Goal: Contribute content: Contribute content

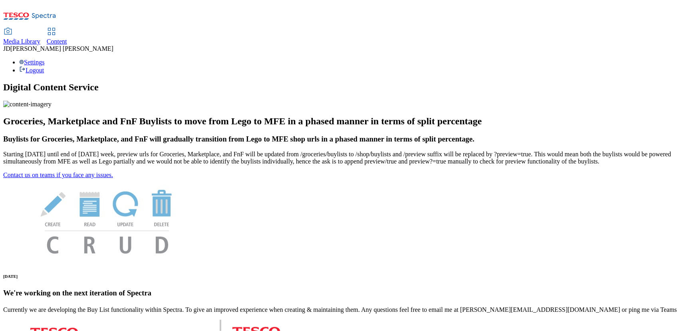
click at [67, 38] on span "Content" at bounding box center [57, 41] width 20 height 7
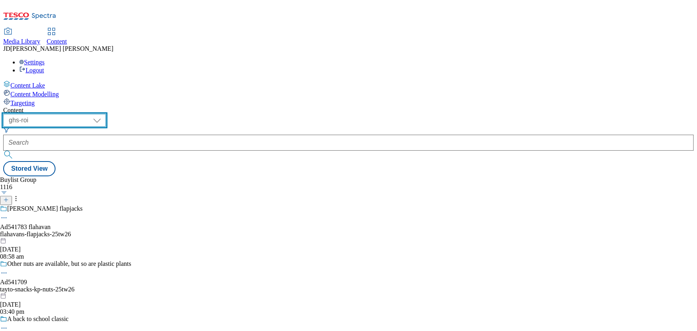
click at [106, 114] on select "ghs-roi ghs-uk" at bounding box center [54, 120] width 103 height 13
select select "ghs-uk"
click at [104, 114] on select "ghs-roi ghs-uk" at bounding box center [54, 120] width 103 height 13
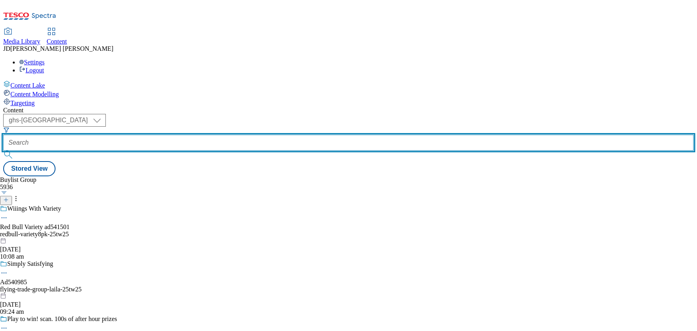
click at [177, 135] on input "text" at bounding box center [348, 143] width 691 height 16
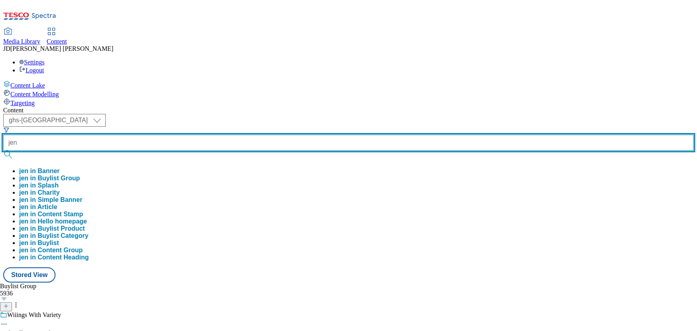
type input "jen"
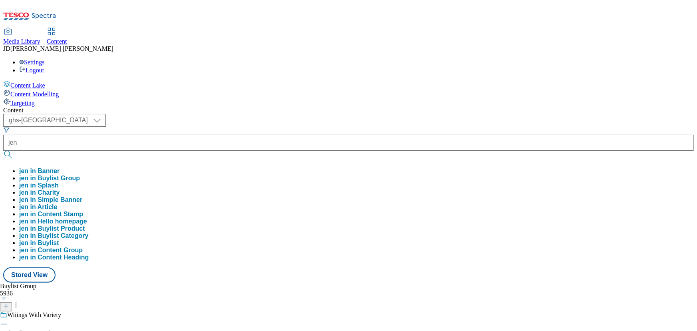
click at [80, 175] on button "jen in Buylist Group" at bounding box center [49, 178] width 61 height 7
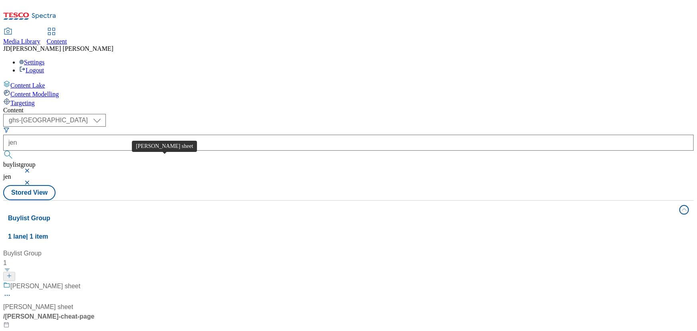
click at [80, 281] on div "Jens cheat sheet" at bounding box center [45, 286] width 70 height 10
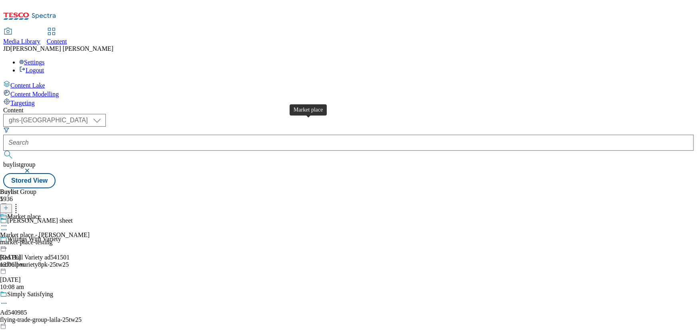
click at [41, 213] on div "Market place" at bounding box center [24, 216] width 34 height 7
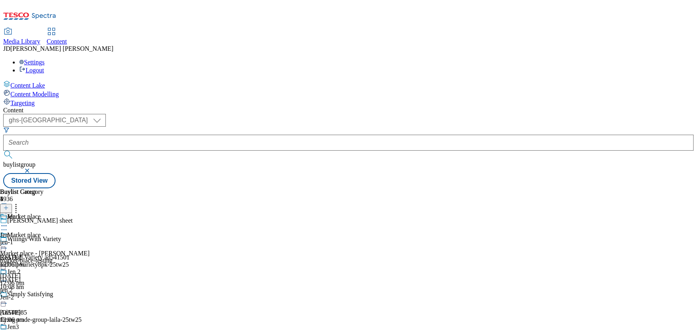
click at [89, 231] on div "Market place Market place - Jen market-place-testing 23 Jul 2025 12:06 pm" at bounding box center [44, 258] width 89 height 55
click at [6, 206] on line at bounding box center [6, 208] width 0 height 4
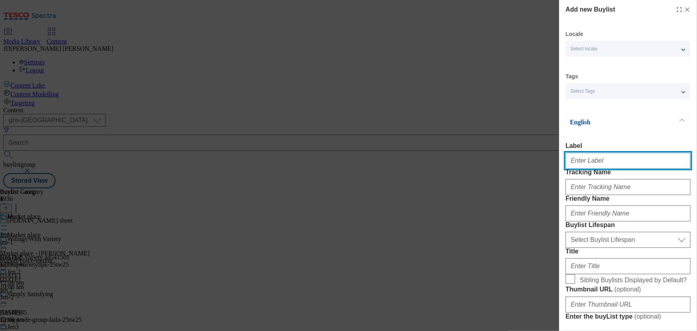
click at [587, 165] on input "Label" at bounding box center [628, 161] width 125 height 16
type input "B"
type input "bank holiday"
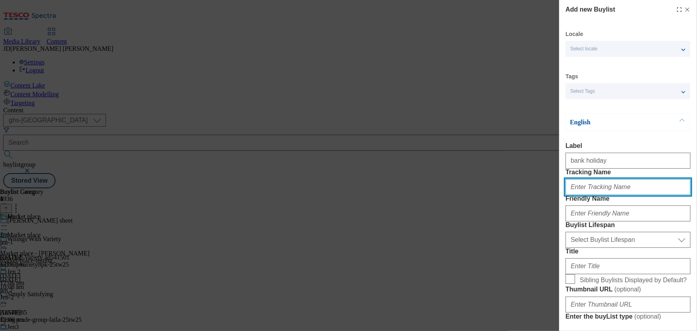
click at [583, 195] on input "Tracking Name" at bounding box center [628, 187] width 125 height 16
type input "bank-holiday"
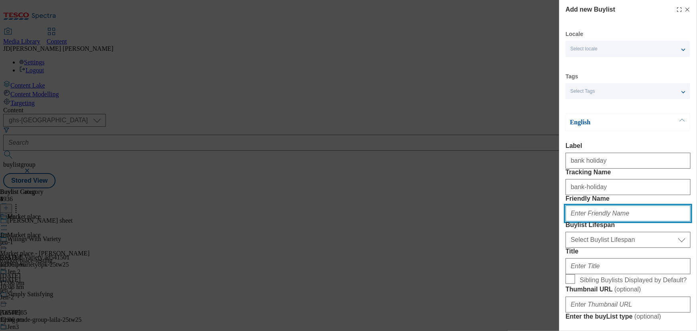
click at [591, 221] on input "Friendly Name" at bounding box center [628, 213] width 125 height 16
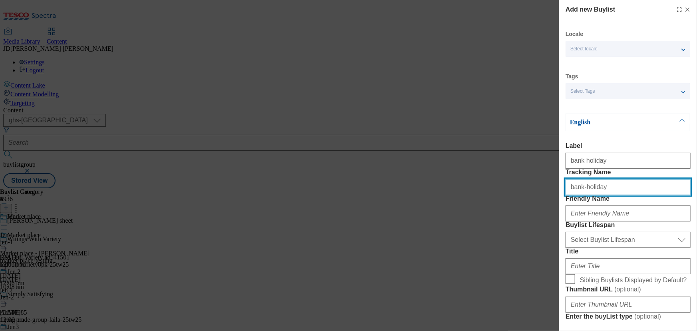
drag, startPoint x: 568, startPoint y: 203, endPoint x: 610, endPoint y: 206, distance: 42.5
click at [610, 195] on input "bank-holiday" at bounding box center [628, 187] width 125 height 16
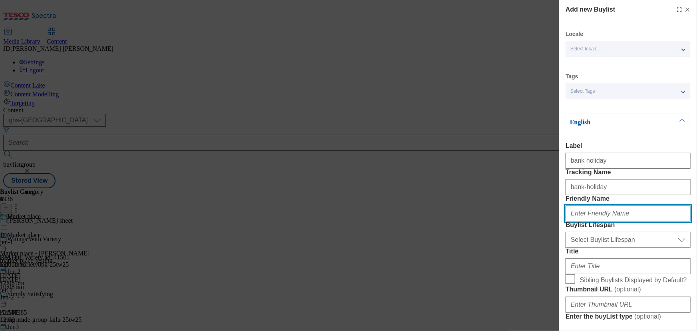
click at [579, 221] on input "Friendly Name" at bounding box center [628, 213] width 125 height 16
paste input "bank-holiday"
type input "bank-holiday"
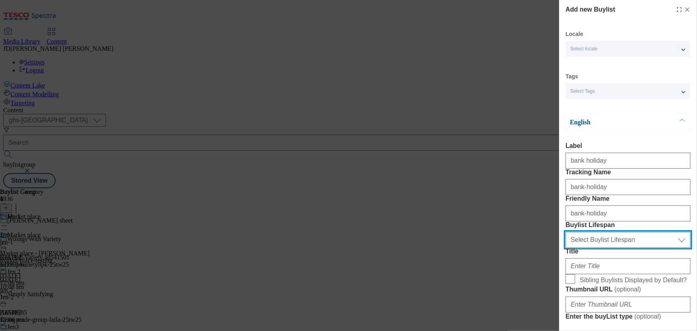
click at [580, 248] on select "Select Buylist Lifespan evergreen seasonal tactical" at bounding box center [628, 240] width 125 height 16
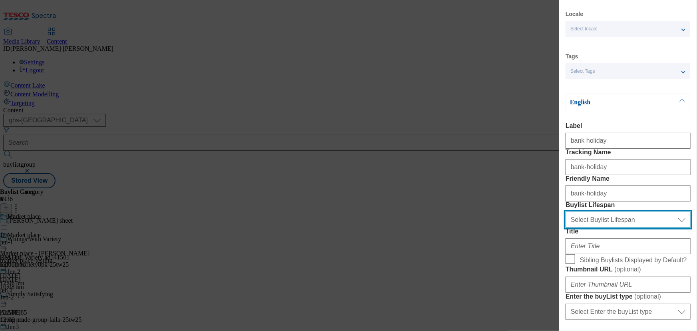
scroll to position [36, 0]
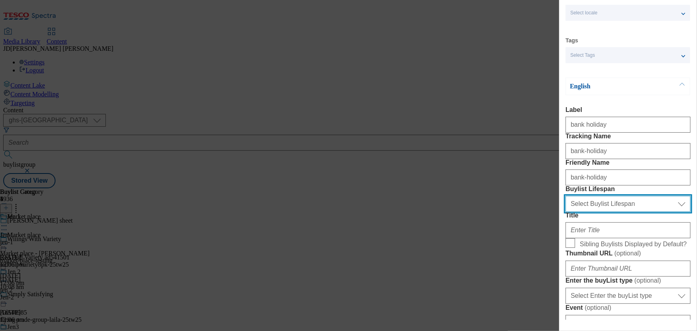
click at [605, 212] on select "Select Buylist Lifespan evergreen seasonal tactical" at bounding box center [628, 204] width 125 height 16
select select "evergreen"
click at [566, 212] on select "Select Buylist Lifespan evergreen seasonal tactical" at bounding box center [628, 204] width 125 height 16
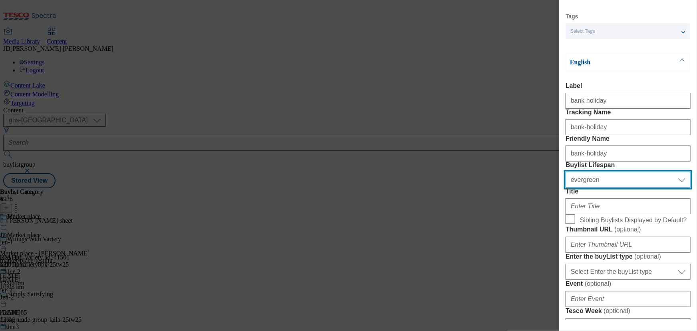
scroll to position [72, 0]
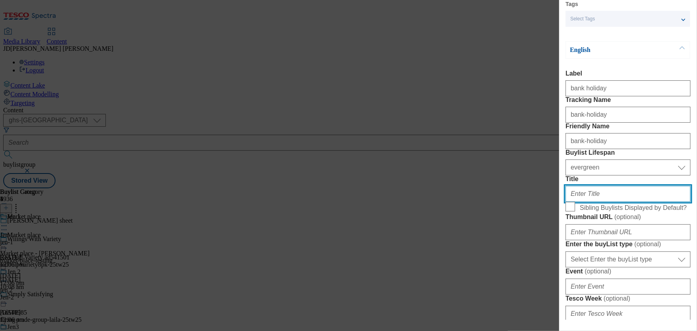
click at [578, 202] on input "Title" at bounding box center [628, 194] width 125 height 16
paste input "bank-holiday"
type input "bank-holiday"
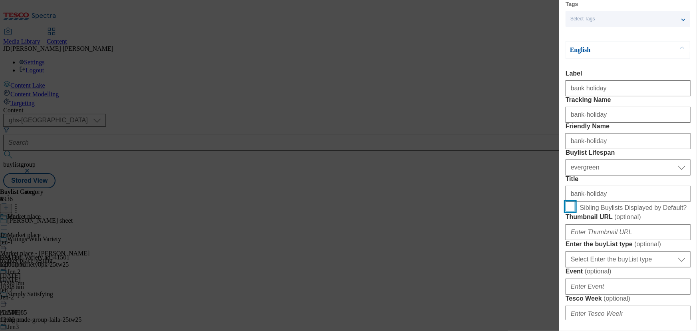
click at [571, 211] on input "Sibling Buylists Displayed by Default?" at bounding box center [571, 207] width 10 height 10
checkbox input "true"
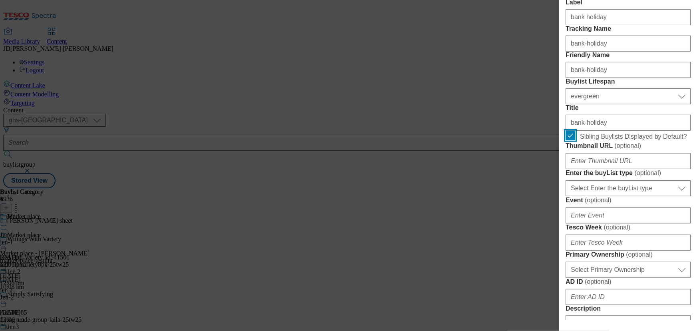
scroll to position [145, 0]
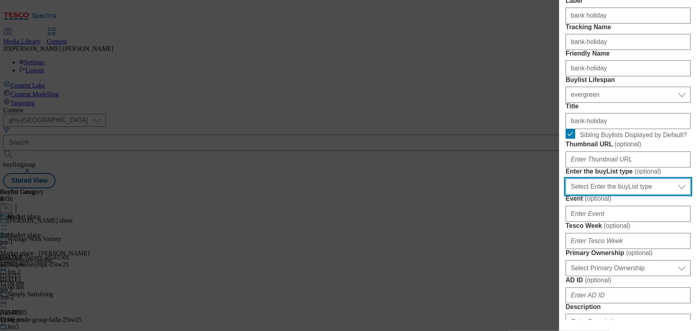
click at [592, 195] on select "Select Enter the buyList type event supplier funded long term >4 weeks supplier…" at bounding box center [628, 187] width 125 height 16
select select "event"
click at [566, 195] on select "Select Enter the buyList type event supplier funded long term >4 weeks supplier…" at bounding box center [628, 187] width 125 height 16
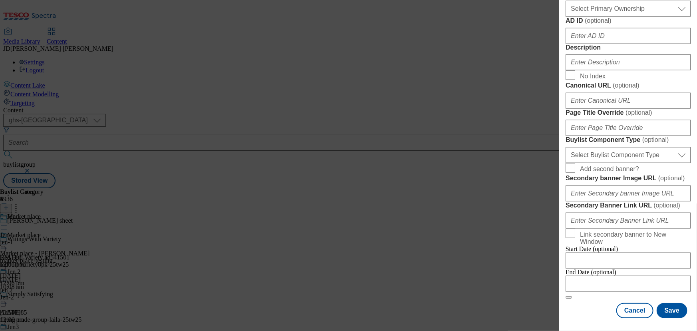
scroll to position [689, 0]
drag, startPoint x: 668, startPoint y: 307, endPoint x: 672, endPoint y: 302, distance: 5.8
click at [670, 305] on button "Save" at bounding box center [672, 310] width 31 height 15
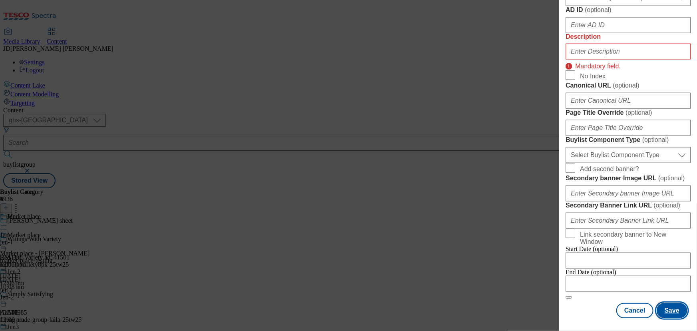
scroll to position [699, 0]
click at [632, 305] on button "Cancel" at bounding box center [634, 310] width 37 height 15
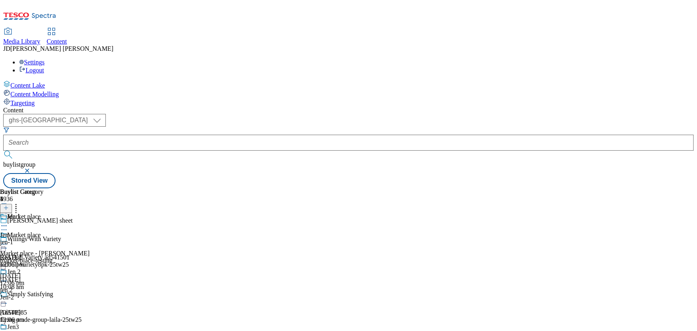
click at [8, 240] on icon at bounding box center [4, 244] width 8 height 8
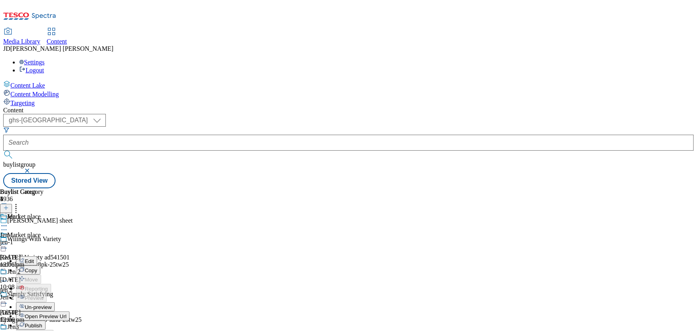
click at [37, 256] on button "Edit" at bounding box center [26, 260] width 21 height 9
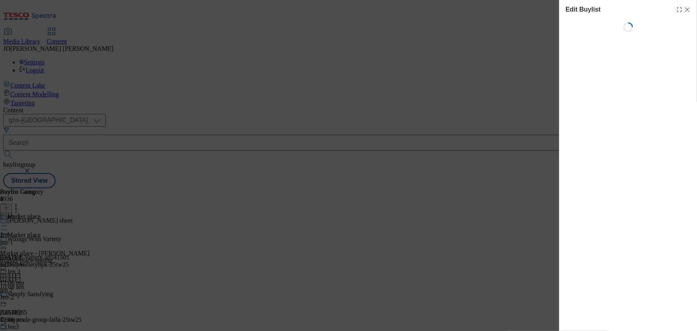
select select "evergreen"
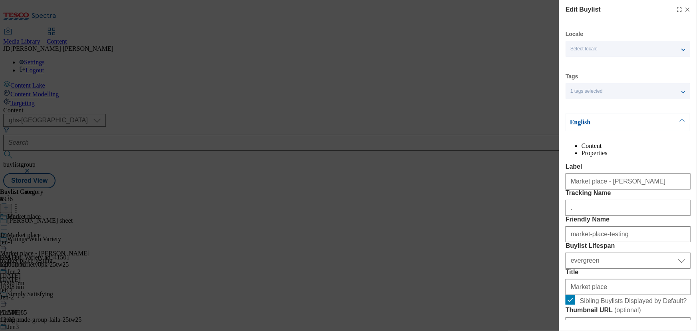
select select "Banner"
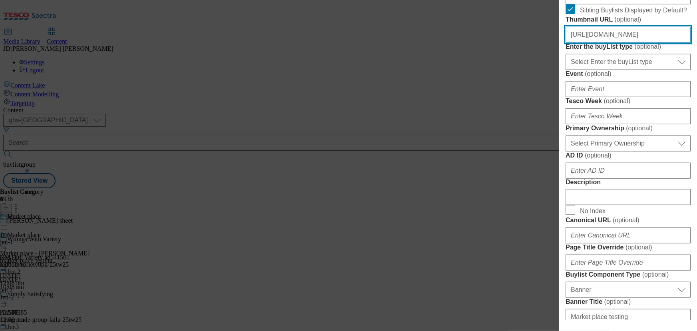
scroll to position [0, 172]
drag, startPoint x: 570, startPoint y: 130, endPoint x: 771, endPoint y: 133, distance: 201.0
click at [697, 133] on html "Icons icon_account icon_add icon_backward_link icon_basket icon_benefits icon_c…" at bounding box center [348, 95] width 697 height 191
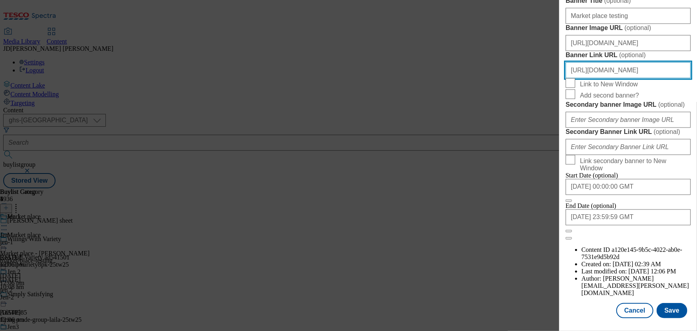
scroll to position [0, 45]
drag, startPoint x: 569, startPoint y: 201, endPoint x: 759, endPoint y: 191, distance: 190.0
click at [697, 191] on html "Icons icon_account icon_add icon_backward_link icon_basket icon_benefits icon_c…" at bounding box center [348, 95] width 697 height 191
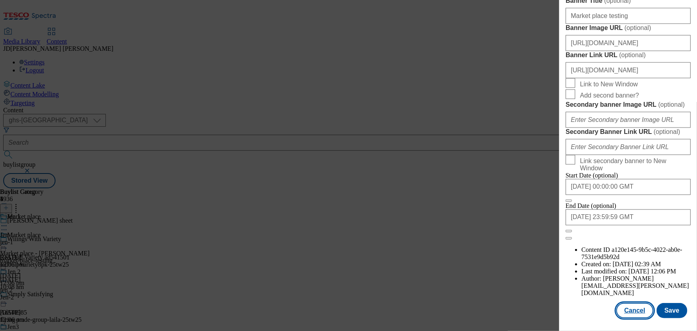
click at [636, 305] on button "Cancel" at bounding box center [634, 310] width 37 height 15
select select "evergreen"
select select "Banner"
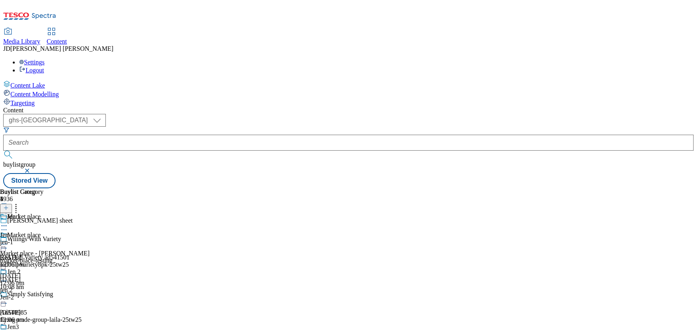
scroll to position [689, 0]
click at [309, 28] on div "Media Library Content JD Jennifer Davis Settings Logout" at bounding box center [348, 51] width 691 height 46
click at [89, 231] on div "Market place Market place - Jen market-place-testing 23 Jul 2025 12:06 pm" at bounding box center [44, 258] width 89 height 55
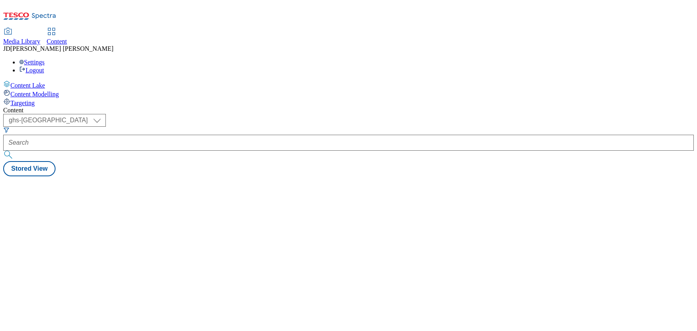
select select "ghs-[GEOGRAPHIC_DATA]"
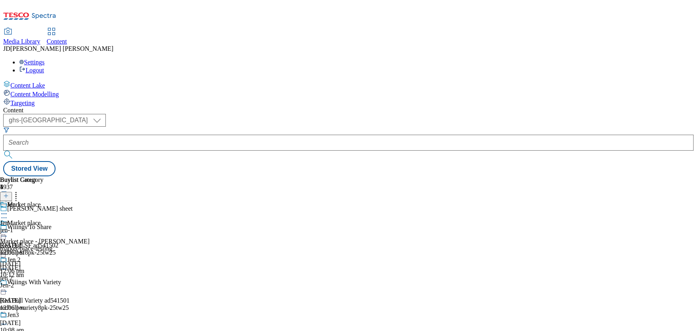
click at [9, 193] on icon at bounding box center [6, 196] width 6 height 6
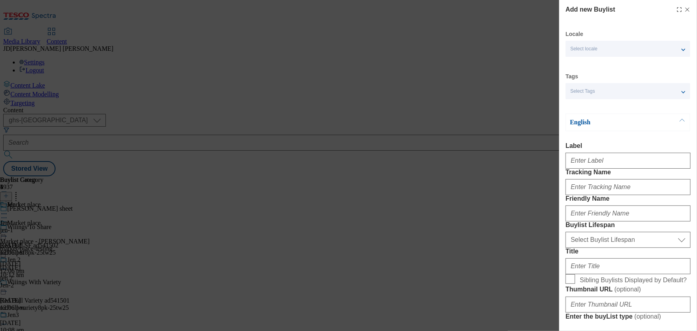
click at [583, 91] on span "Select Tags" at bounding box center [582, 91] width 25 height 6
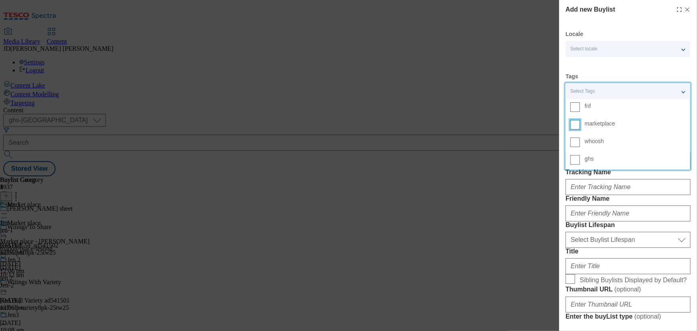
click at [577, 128] on input "marketplace" at bounding box center [575, 125] width 10 height 10
drag, startPoint x: 552, startPoint y: 76, endPoint x: 549, endPoint y: 72, distance: 4.2
click at [551, 74] on div "Add new Buylist Locale Select locale English Welsh Tags 1 tags selected fnf mar…" at bounding box center [348, 165] width 697 height 331
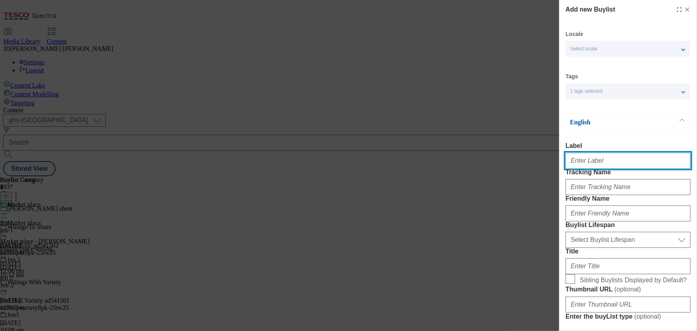
click at [604, 163] on input "Label" at bounding box center [628, 161] width 125 height 16
type input "Bank Holiday Jen"
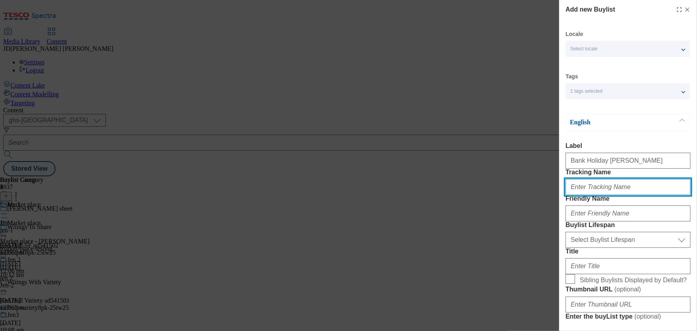
click at [607, 195] on input "Tracking Name" at bounding box center [628, 187] width 125 height 16
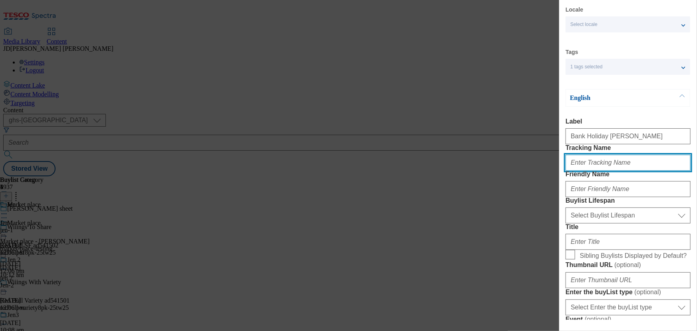
scroll to position [36, 0]
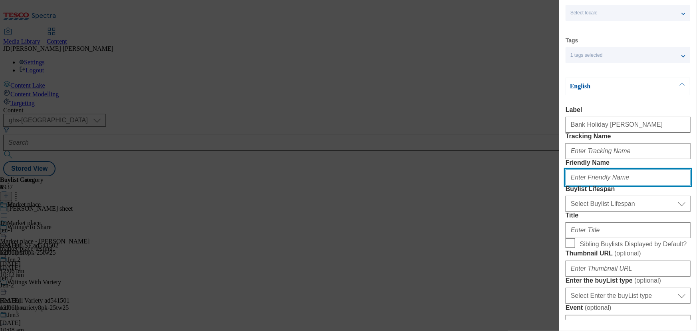
click at [581, 185] on input "Friendly Name" at bounding box center [628, 177] width 125 height 16
type input "bank-holiday-jen"
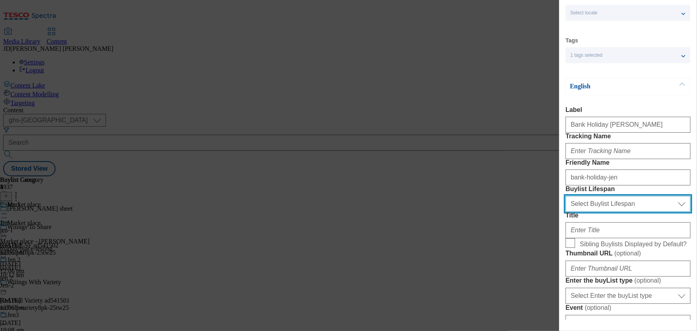
click at [584, 212] on select "Select Buylist Lifespan evergreen seasonal tactical" at bounding box center [628, 204] width 125 height 16
select select "evergreen"
click at [566, 212] on select "Select Buylist Lifespan evergreen seasonal tactical" at bounding box center [628, 204] width 125 height 16
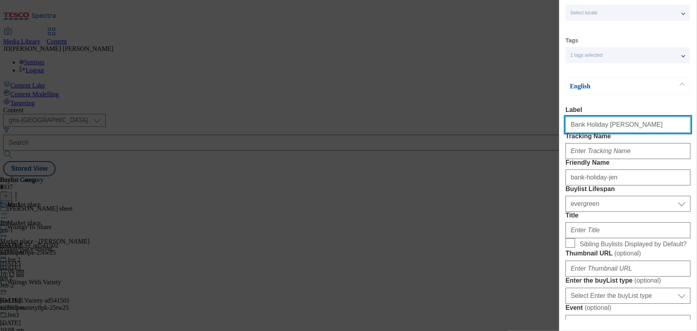
drag, startPoint x: 606, startPoint y: 128, endPoint x: 518, endPoint y: 131, distance: 88.3
click at [519, 131] on div "Add new Buylist Locale Select locale English Welsh Tags 1 tags selected fnf mar…" at bounding box center [348, 165] width 697 height 331
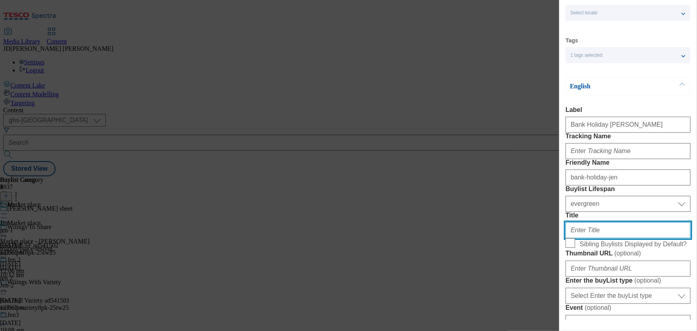
click at [580, 238] on input "Title" at bounding box center [628, 230] width 125 height 16
paste input "Bank Holiday Jen"
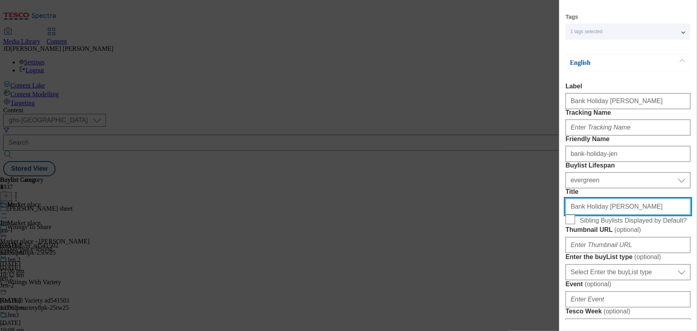
scroll to position [72, 0]
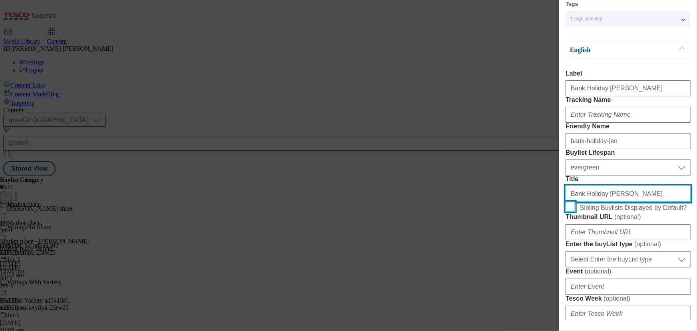
type input "Bank Holiday Jen"
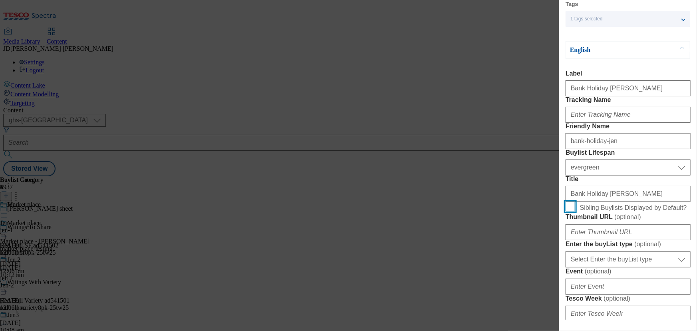
click at [572, 211] on input "Sibling Buylists Displayed by Default?" at bounding box center [571, 207] width 10 height 10
checkbox input "true"
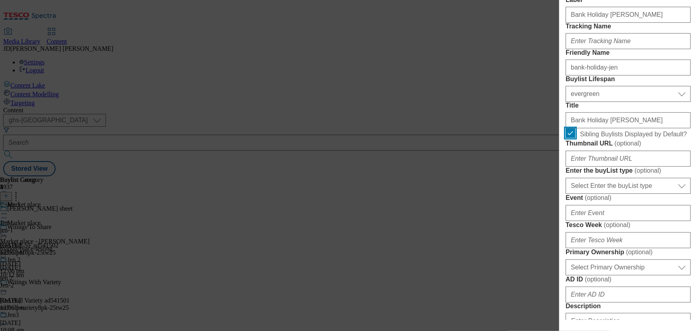
scroll to position [181, 0]
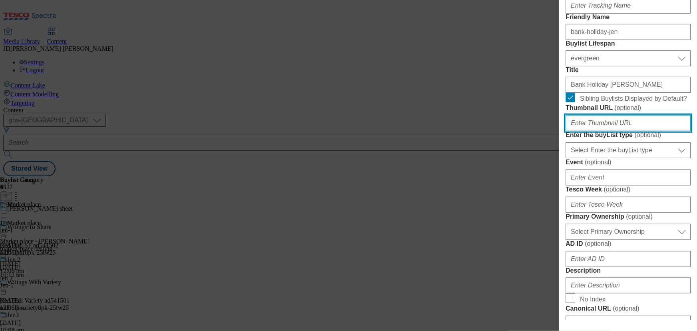
click at [568, 131] on input "Thumbnail URL ( optional )" at bounding box center [628, 123] width 125 height 16
paste input "https://digitalcontent.api.tesco.com/v2/media/ghs-mktg/9330abdb-54fe-4db6-8d59-…"
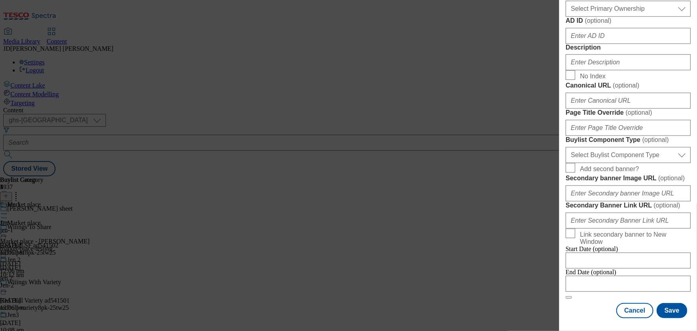
scroll to position [508, 0]
type input "https://digitalcontent.api.tesco.com/v2/media/ghs-mktg/9330abdb-54fe-4db6-8d59-…"
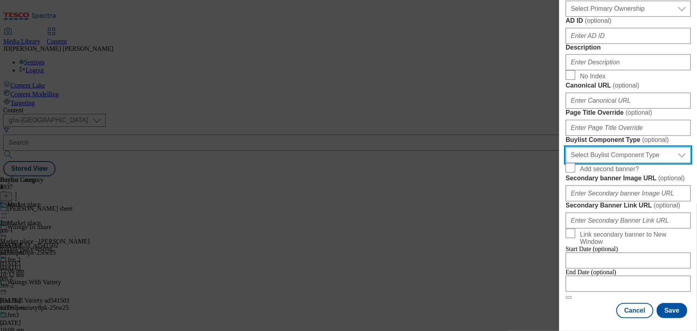
click at [601, 163] on select "Select Buylist Component Type Banner Competition Header Meal" at bounding box center [628, 155] width 125 height 16
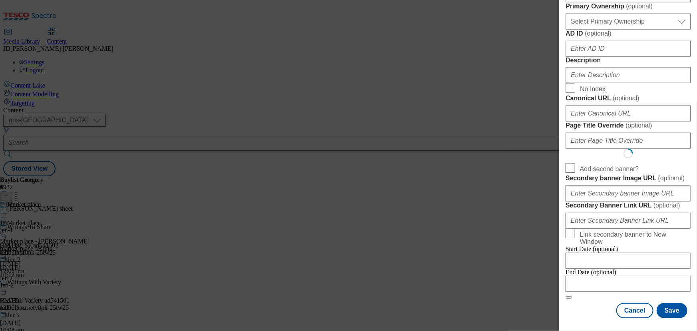
select select "Banner"
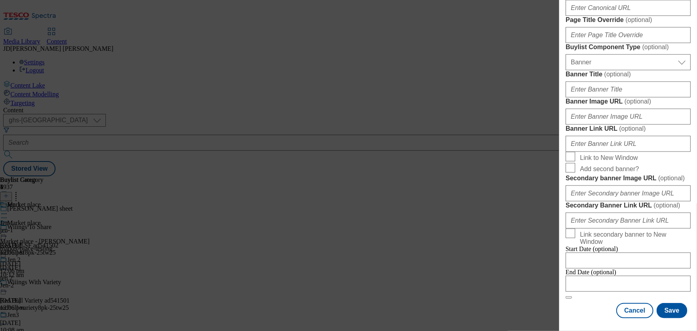
scroll to position [4, 0]
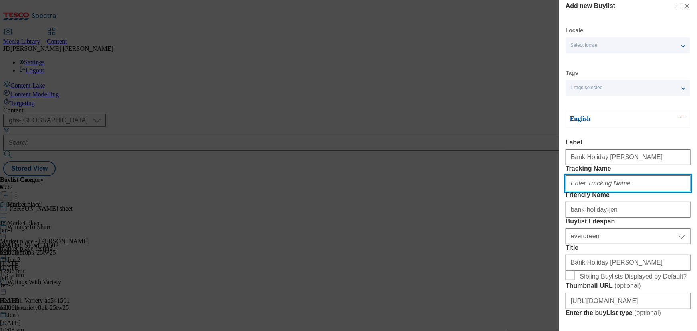
click at [574, 191] on input "Tracking Name" at bounding box center [628, 183] width 125 height 16
paste input "https://digitalcontent.api.tesco.com/v2/media/ghs-mktg/9330abdb-54fe-4db6-8d59-…"
drag, startPoint x: 570, startPoint y: 201, endPoint x: 902, endPoint y: 212, distance: 332.6
click at [697, 179] on html "Icons icon_account icon_add icon_backward_link icon_basket icon_benefits icon_c…" at bounding box center [348, 89] width 697 height 179
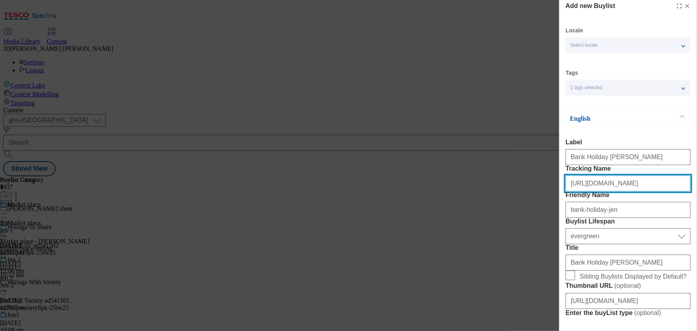
scroll to position [0, 0]
type input "h"
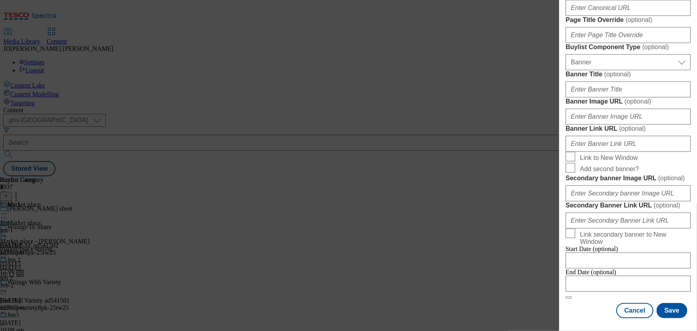
scroll to position [657, 0]
type input "bank holiday"
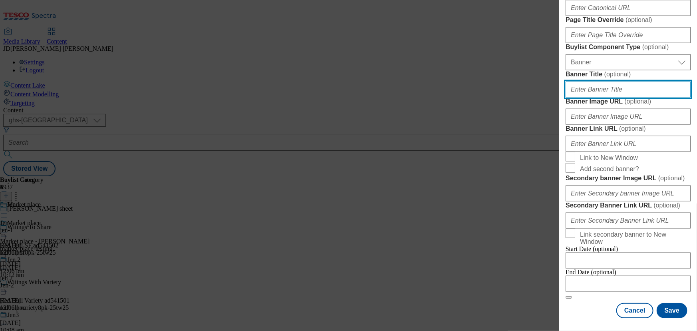
click at [588, 97] on input "Banner Title ( optional )" at bounding box center [628, 89] width 125 height 16
click at [600, 97] on input "Bank holiday est" at bounding box center [628, 89] width 125 height 16
type input "Bank holiday test"
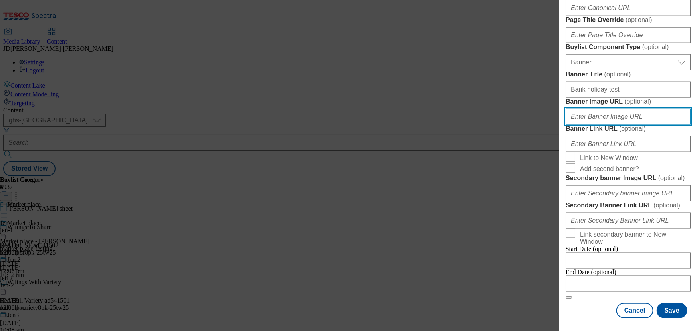
click at [567, 125] on input "Banner Image URL ( optional )" at bounding box center [628, 117] width 125 height 16
paste input "https://www.tesco.com/groceries/?icid=dchp_groceriesshopgroceries"
type input "https://www.tesco.com/groceries/?icid=dchp_groceriesshopgroceries"
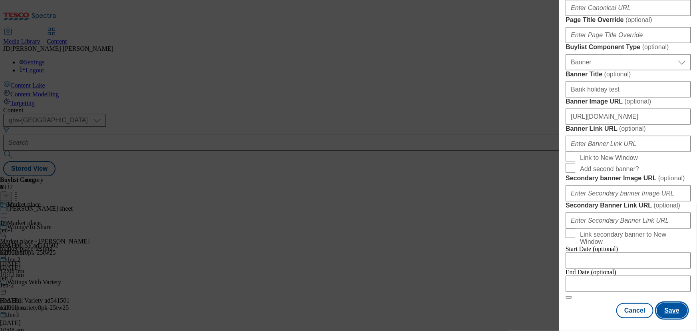
click at [665, 310] on button "Save" at bounding box center [672, 310] width 31 height 15
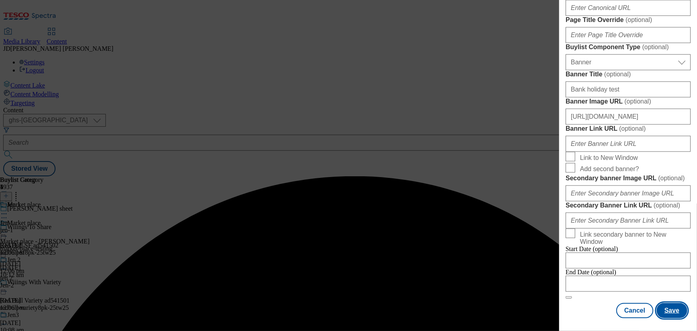
scroll to position [479, 0]
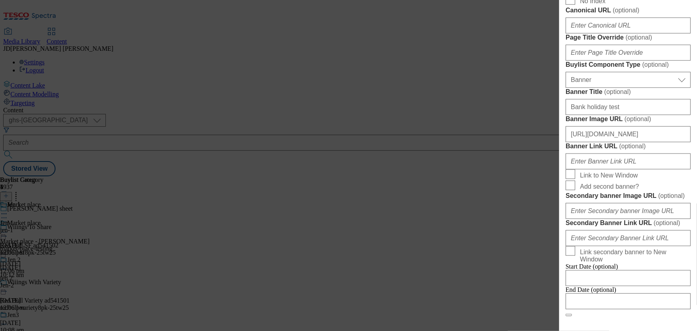
type input "Bank holiday"
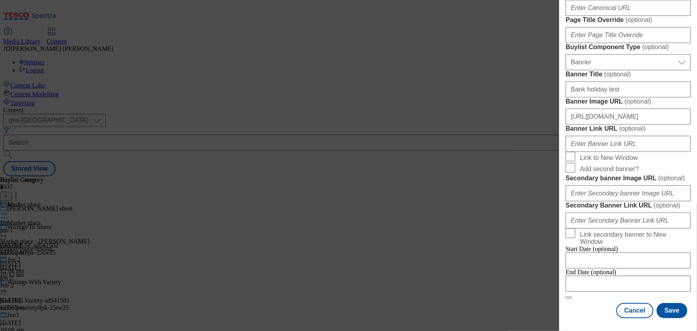
scroll to position [833, 0]
click at [668, 306] on button "Save" at bounding box center [672, 310] width 31 height 15
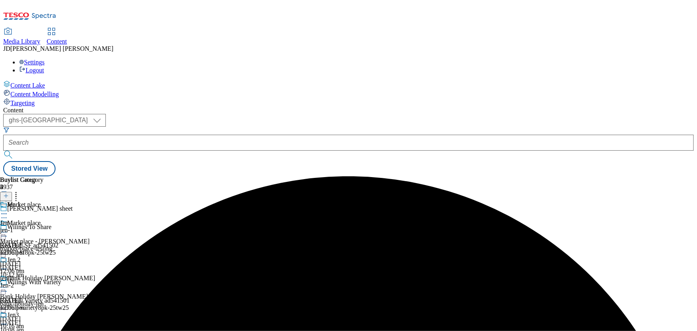
click at [95, 274] on div "Bank Holiday Jen" at bounding box center [47, 283] width 95 height 18
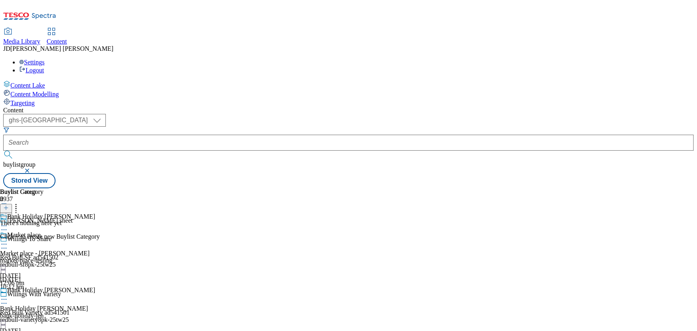
click at [8, 208] on line at bounding box center [6, 208] width 4 height 0
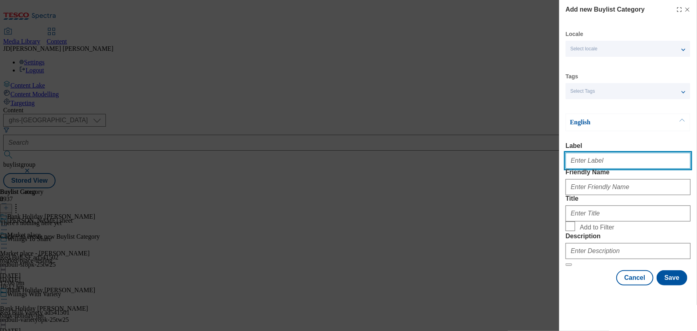
click at [580, 164] on input "Label" at bounding box center [628, 161] width 125 height 16
type input "T"
type input "BH 1"
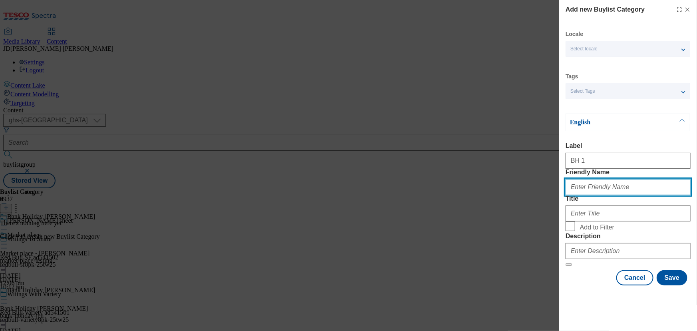
click at [582, 195] on input "Friendly Name" at bounding box center [628, 187] width 125 height 16
type input "bh-1"
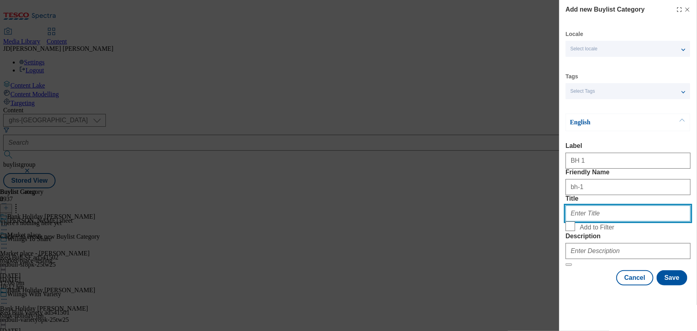
click at [579, 221] on input "Title" at bounding box center [628, 213] width 125 height 16
type input "BH 1"
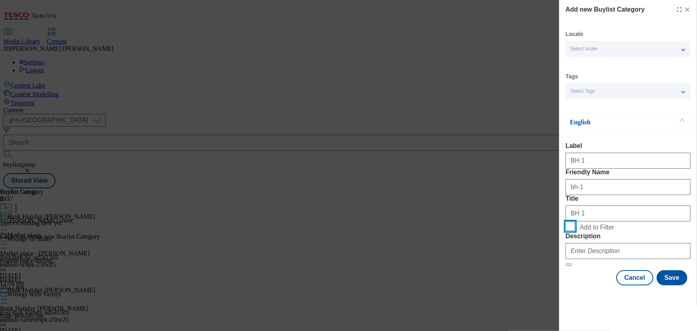
click at [573, 231] on input "Add to Filter" at bounding box center [571, 226] width 10 height 10
checkbox input "true"
click at [667, 285] on button "Save" at bounding box center [672, 277] width 31 height 15
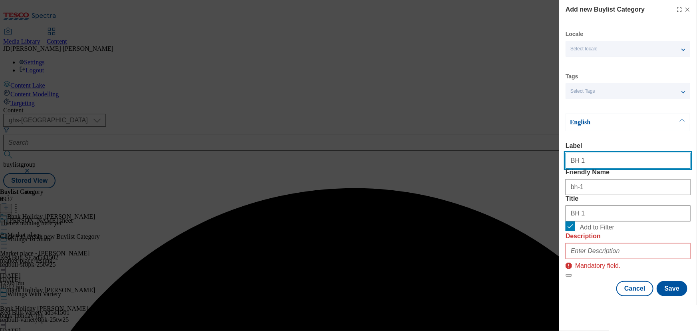
click at [592, 153] on input "BH 1" at bounding box center [628, 161] width 125 height 16
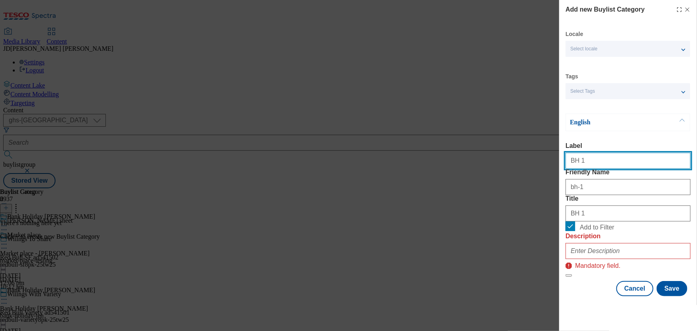
scroll to position [36, 0]
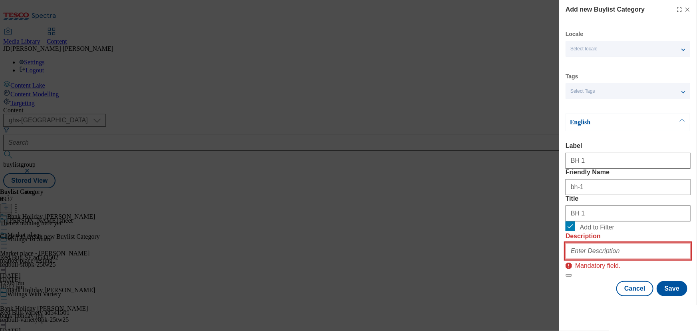
drag, startPoint x: 585, startPoint y: 276, endPoint x: 583, endPoint y: 272, distance: 4.1
click at [585, 259] on input "Description" at bounding box center [628, 251] width 125 height 16
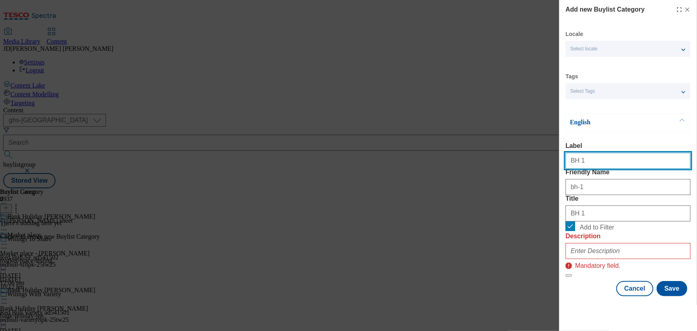
scroll to position [27, 0]
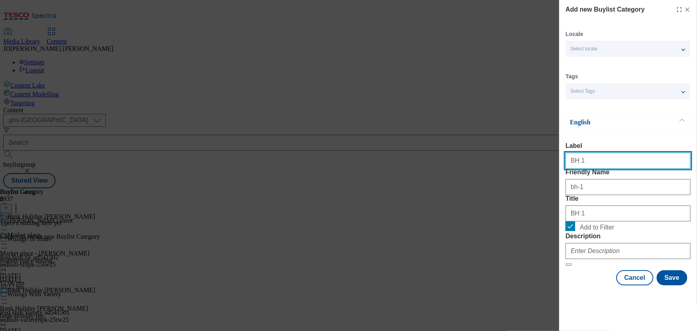
drag, startPoint x: 586, startPoint y: 132, endPoint x: 545, endPoint y: 132, distance: 41.1
click at [547, 132] on div "Add new Buylist Category Locale Select locale English Welsh Tags Select Tags fn…" at bounding box center [348, 165] width 697 height 331
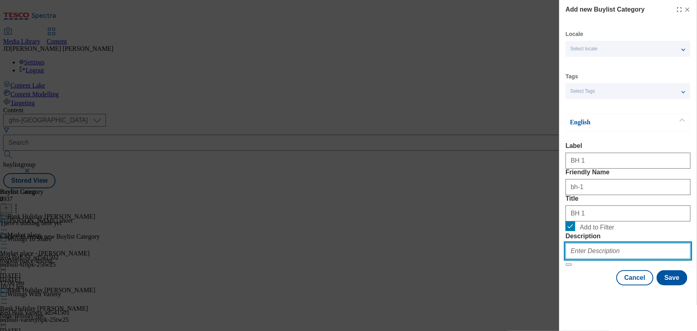
click at [574, 259] on input "Description" at bounding box center [628, 251] width 125 height 16
paste input "BH 1"
type input "BH 1"
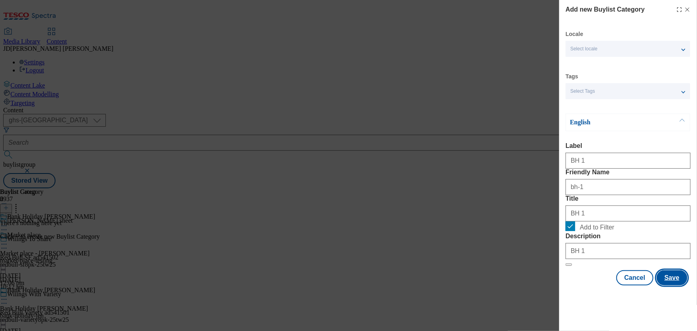
click at [668, 285] on button "Save" at bounding box center [672, 277] width 31 height 15
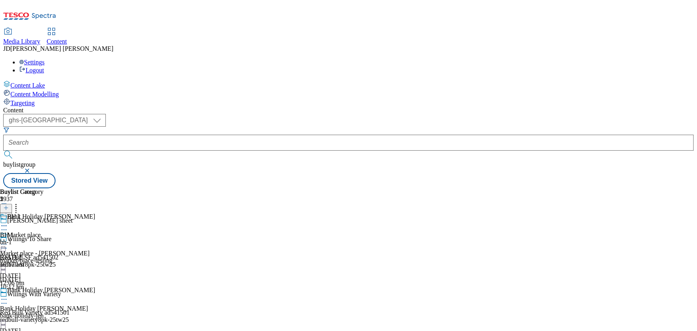
click at [8, 222] on icon at bounding box center [4, 226] width 8 height 8
click at [44, 268] on div "BH 1 BH 1 bh-1 12 Aug 2025 10:17 am" at bounding box center [22, 240] width 44 height 55
click at [8, 222] on icon at bounding box center [4, 226] width 8 height 8
drag, startPoint x: 413, startPoint y: 237, endPoint x: 486, endPoint y: 163, distance: 104.2
click at [44, 236] on div "BH 1 BH 1 bh-1 12 Aug 2025 10:17 am" at bounding box center [22, 240] width 44 height 55
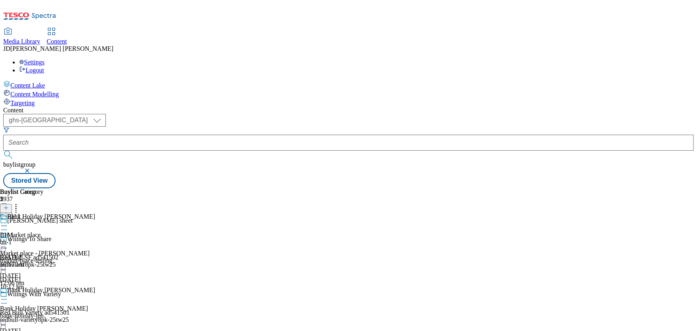
click at [9, 205] on icon at bounding box center [6, 208] width 6 height 6
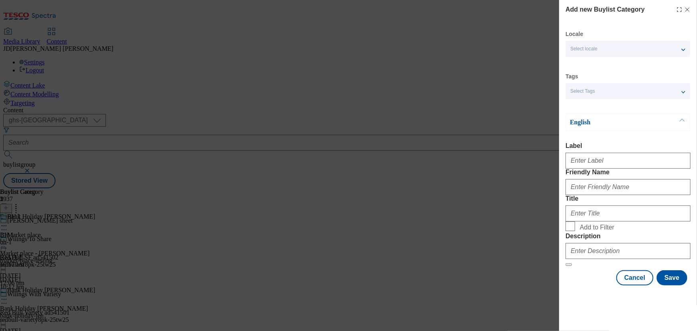
click at [467, 212] on div "Add new Buylist Category Locale Select locale English Welsh Tags Select Tags fn…" at bounding box center [348, 165] width 697 height 331
drag, startPoint x: 449, startPoint y: 238, endPoint x: 510, endPoint y: 174, distance: 88.5
click at [451, 236] on div "Add new Buylist Category Locale Select locale English Welsh Tags Select Tags fn…" at bounding box center [348, 165] width 697 height 331
drag, startPoint x: 684, startPoint y: 11, endPoint x: 484, endPoint y: 131, distance: 232.9
click at [684, 11] on icon "Modal" at bounding box center [687, 9] width 6 height 6
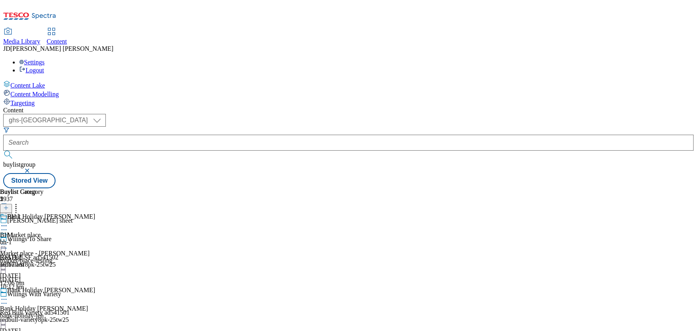
click at [9, 205] on icon at bounding box center [6, 208] width 6 height 6
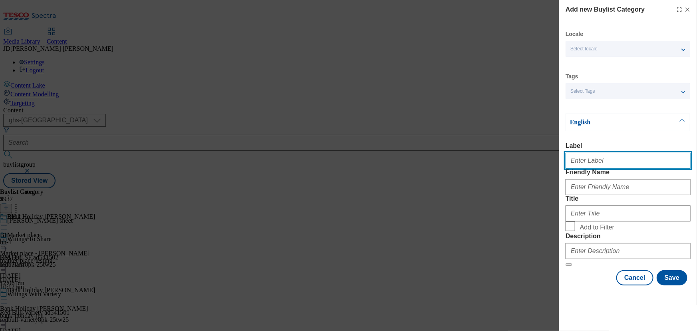
click at [578, 164] on input "Label" at bounding box center [628, 161] width 125 height 16
type input "BH 2"
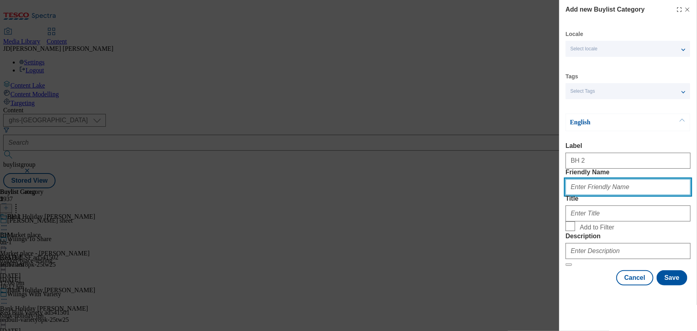
click at [580, 195] on input "Friendly Name" at bounding box center [628, 187] width 125 height 16
type input "Bh-2"
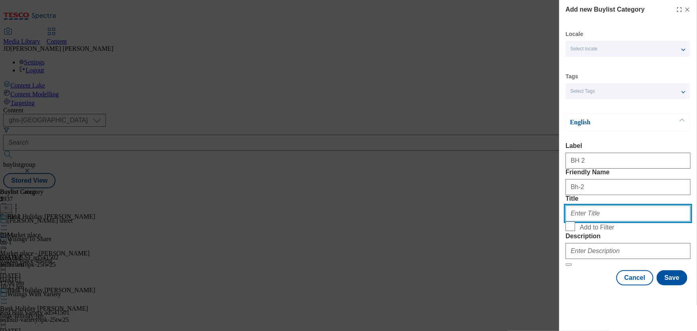
click at [571, 221] on input "Title" at bounding box center [628, 213] width 125 height 16
type input "BH-2"
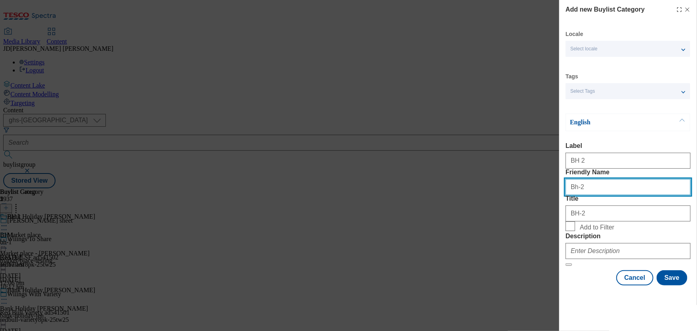
click at [579, 195] on input "Bh-2" at bounding box center [628, 187] width 125 height 16
type input "Bh_2"
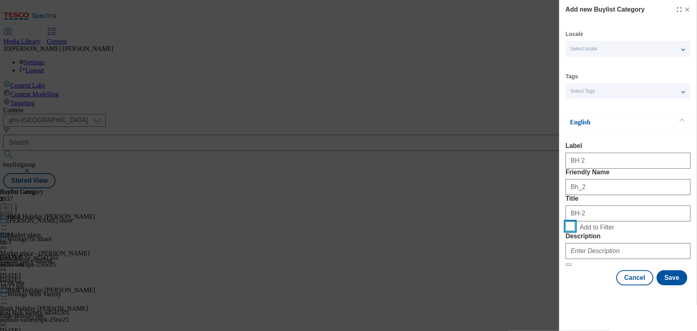
click at [575, 231] on input "Add to Filter" at bounding box center [571, 226] width 10 height 10
checkbox input "true"
click at [664, 285] on button "Save" at bounding box center [672, 277] width 31 height 15
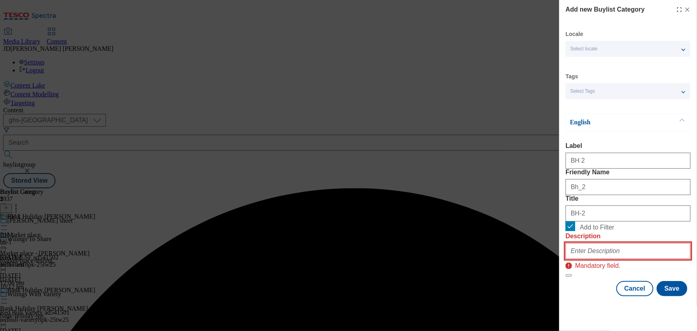
click at [602, 259] on input "Description" at bounding box center [628, 251] width 125 height 16
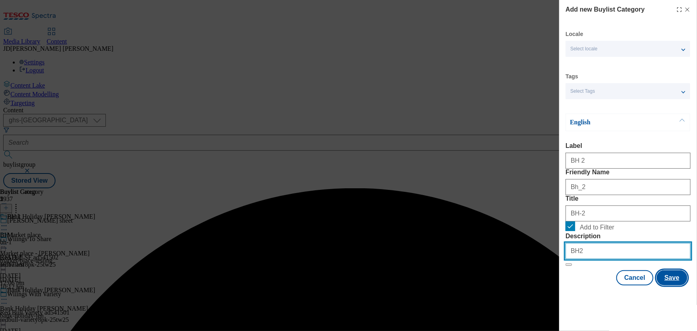
type input "BH2"
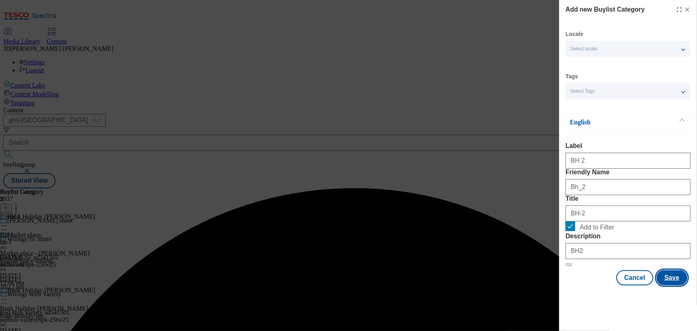
click at [673, 285] on button "Save" at bounding box center [672, 277] width 31 height 15
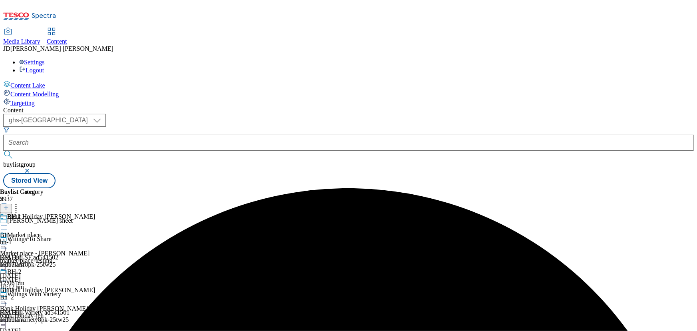
scroll to position [0, 0]
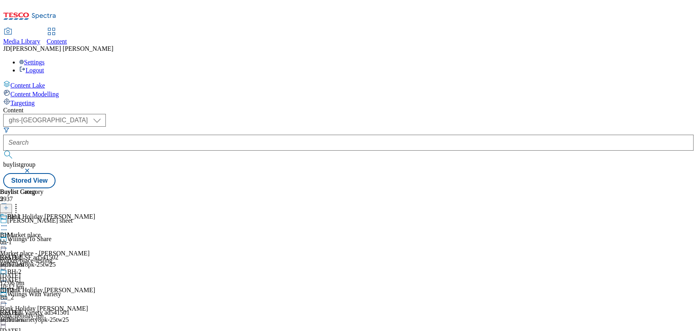
click at [9, 205] on icon at bounding box center [6, 208] width 6 height 6
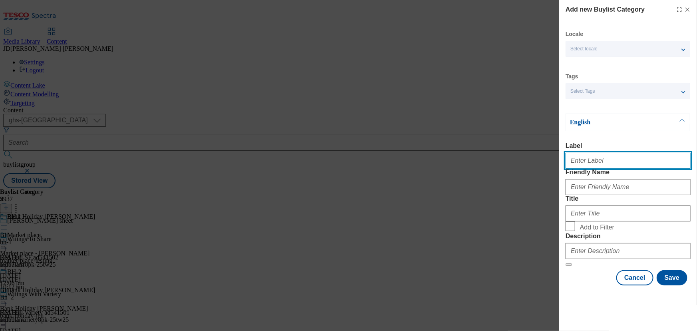
click at [584, 161] on input "Label" at bounding box center [628, 161] width 125 height 16
type input "BH 3"
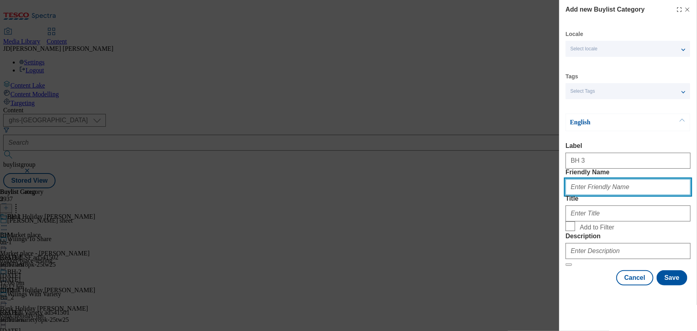
click at [582, 195] on input "Friendly Name" at bounding box center [628, 187] width 125 height 16
type input "bh_3"
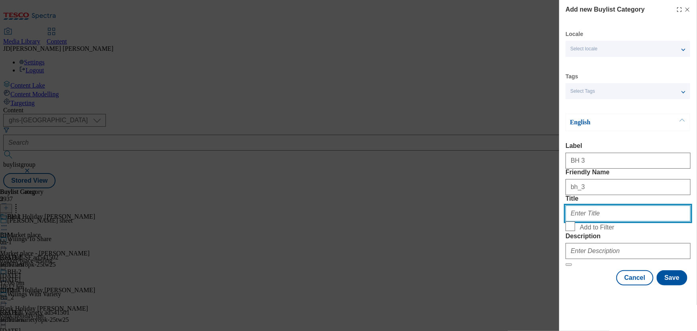
click at [594, 221] on input "Title" at bounding box center [628, 213] width 125 height 16
type input "N"
type input "Bh 3"
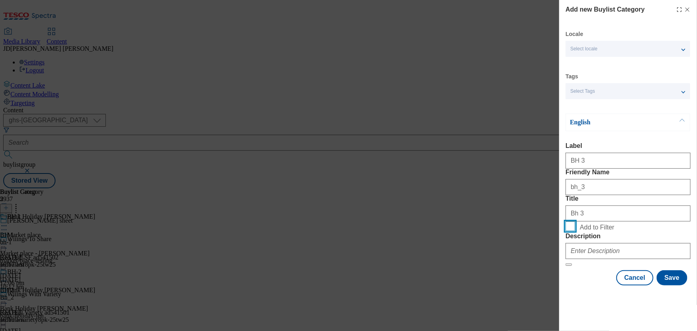
click at [571, 231] on input "Add to Filter" at bounding box center [571, 226] width 10 height 10
checkbox input "true"
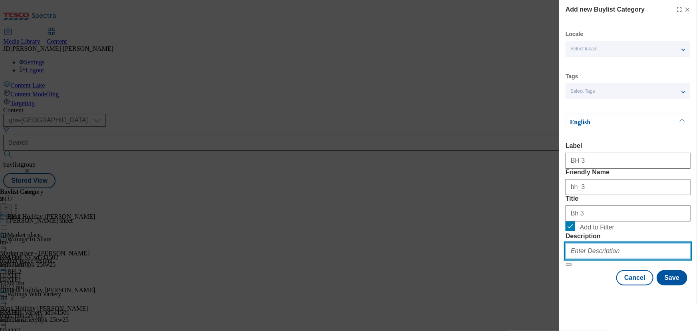
click at [596, 259] on input "Description" at bounding box center [628, 251] width 125 height 16
type input "BH 3"
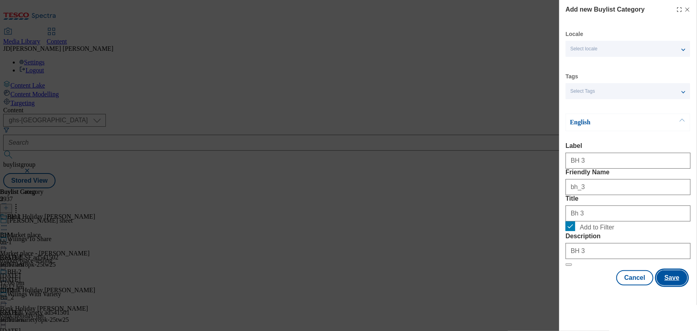
click at [665, 285] on button "Save" at bounding box center [672, 277] width 31 height 15
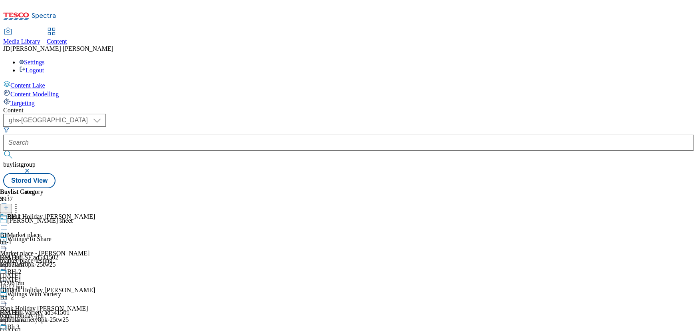
scroll to position [0, 0]
click at [9, 205] on icon at bounding box center [6, 208] width 6 height 6
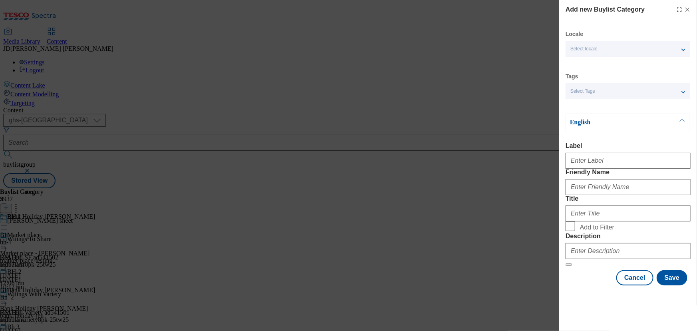
click at [542, 62] on div "Add new Buylist Category Locale Select locale English Welsh Tags Select Tags fn…" at bounding box center [348, 165] width 697 height 331
click at [684, 8] on icon "Modal" at bounding box center [687, 9] width 6 height 6
